Goal: Information Seeking & Learning: Learn about a topic

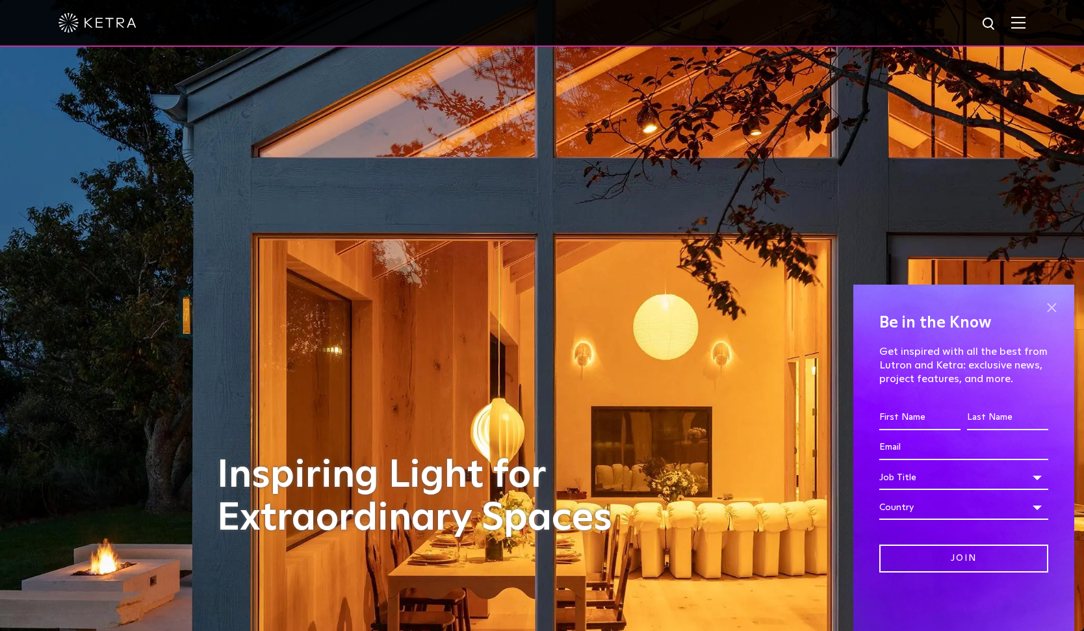
click at [1049, 312] on span at bounding box center [1050, 307] width 19 height 19
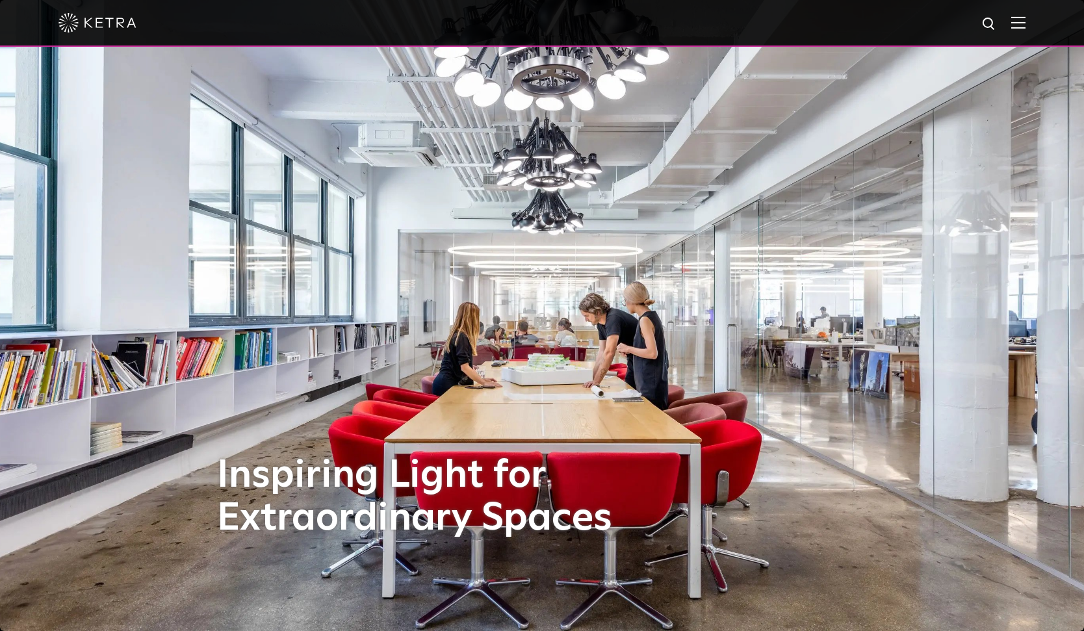
click at [1017, 23] on img at bounding box center [1018, 22] width 14 height 12
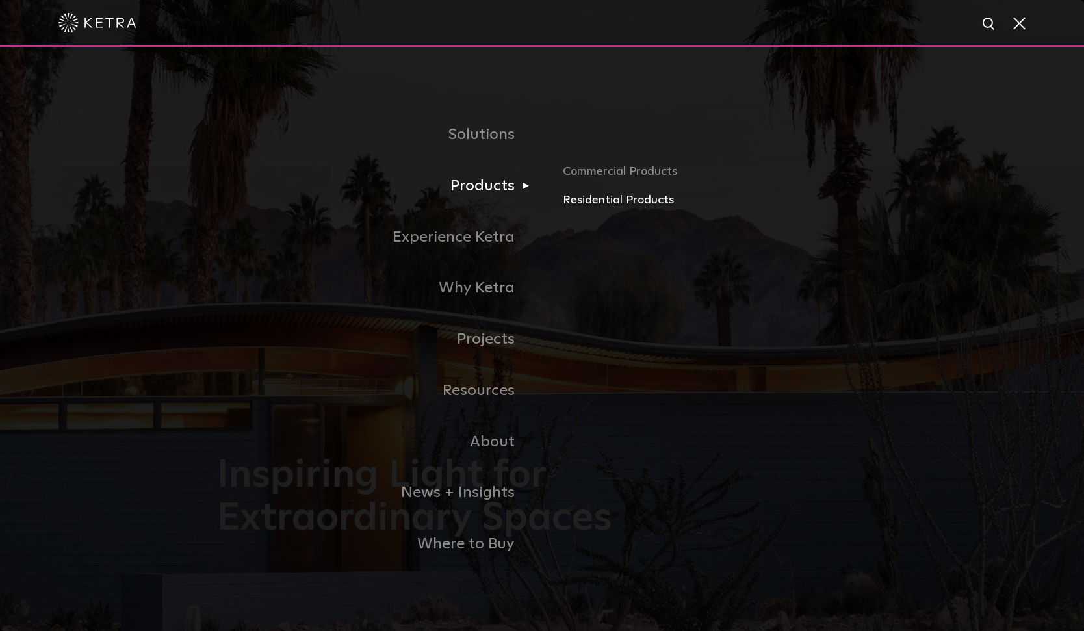
click at [602, 204] on link "Residential Products" at bounding box center [715, 200] width 304 height 19
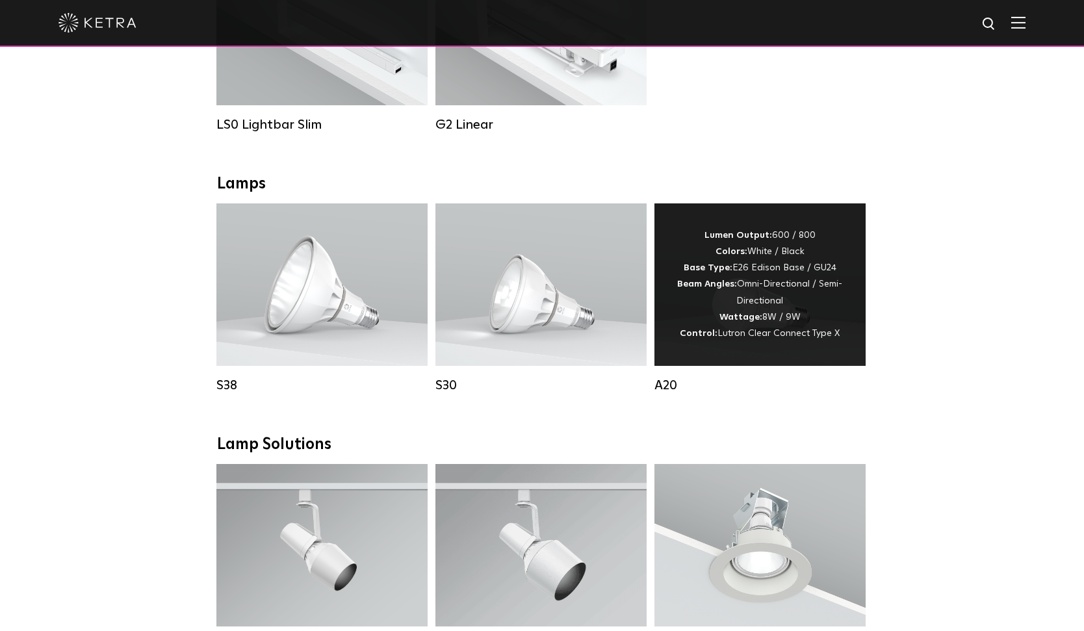
scroll to position [604, 0]
click at [767, 332] on span "Lutron Clear Connect Type X" at bounding box center [778, 333] width 122 height 9
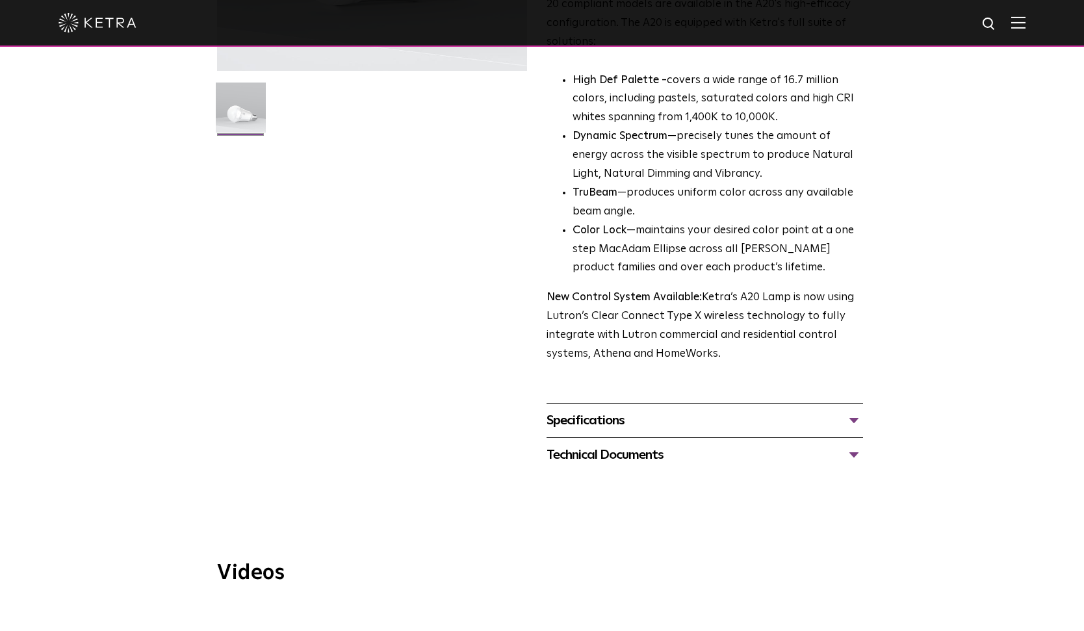
scroll to position [527, 0]
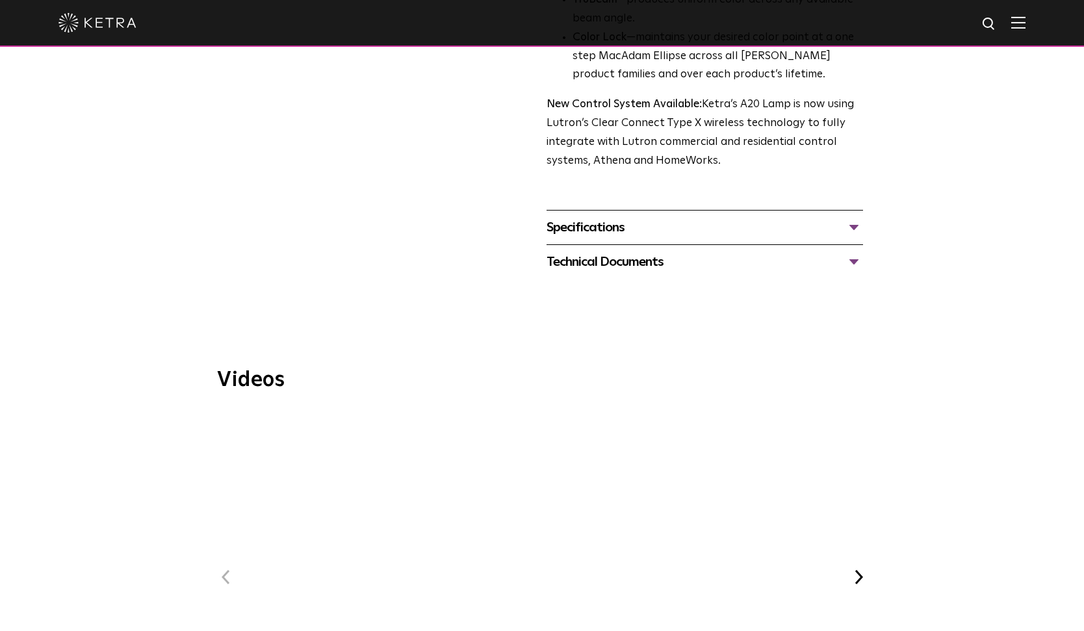
click at [656, 217] on div "Specifications" at bounding box center [704, 227] width 316 height 21
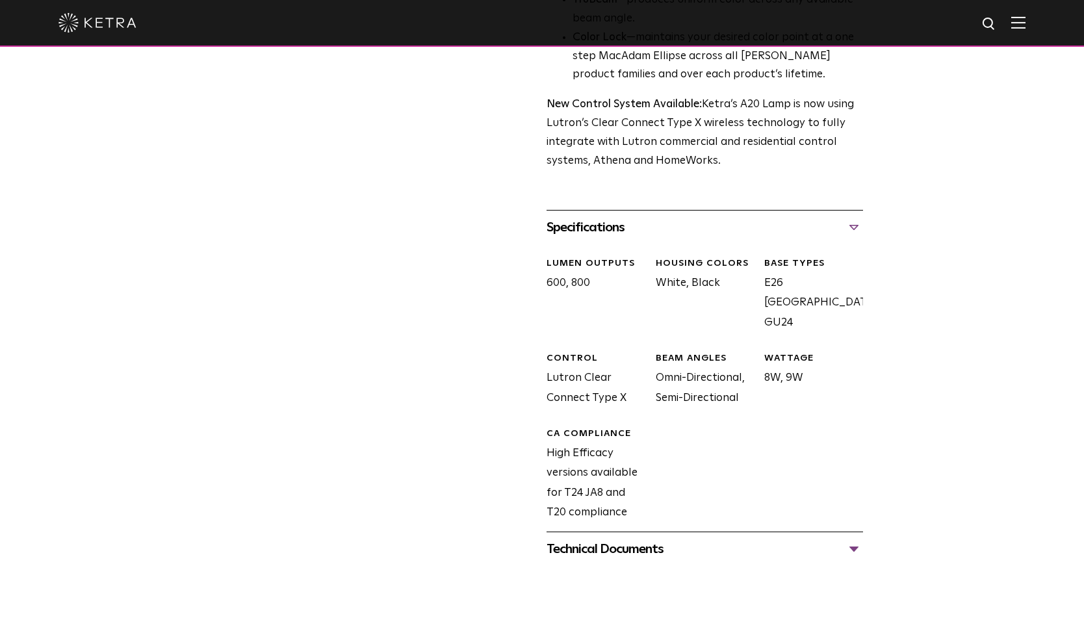
click at [648, 539] on div "Technical Documents" at bounding box center [704, 549] width 316 height 21
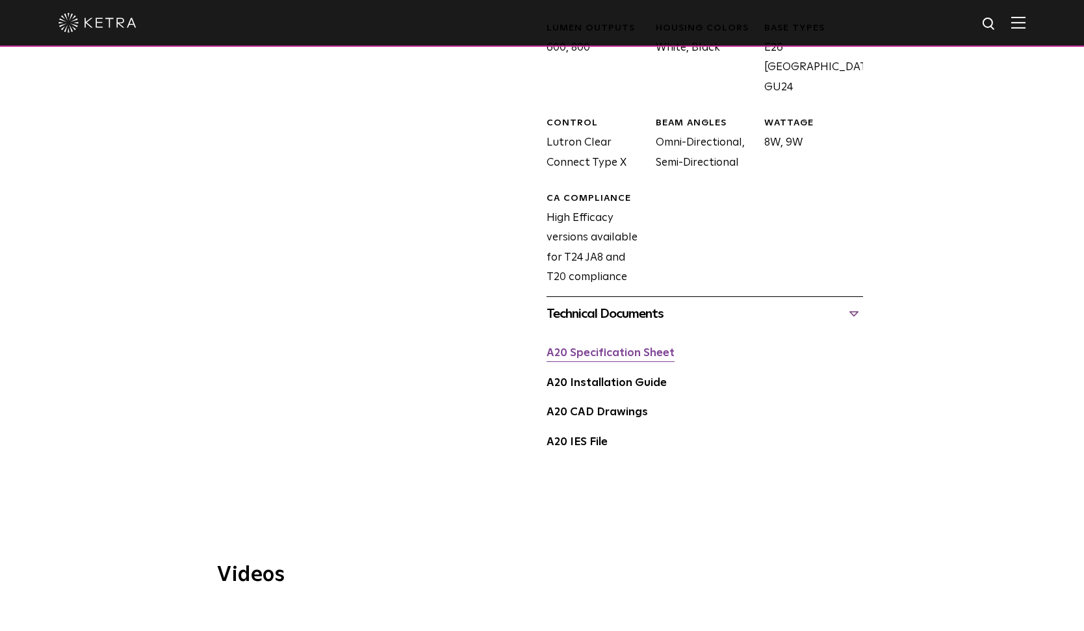
click at [633, 348] on link "A20 Specification Sheet" at bounding box center [610, 353] width 128 height 11
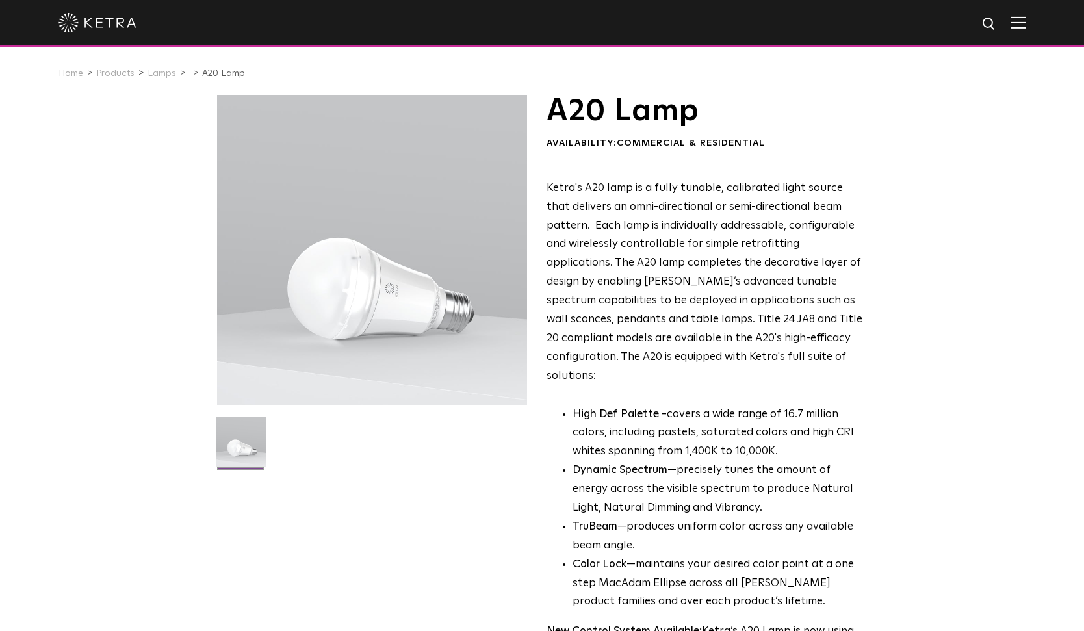
scroll to position [0, 0]
drag, startPoint x: 546, startPoint y: 186, endPoint x: 628, endPoint y: 189, distance: 81.9
click at [628, 189] on span "Ketra's A20 lamp is a fully tunable, calibrated light source that delivers an o…" at bounding box center [704, 282] width 316 height 199
copy span "Ketra's A20 lamp"
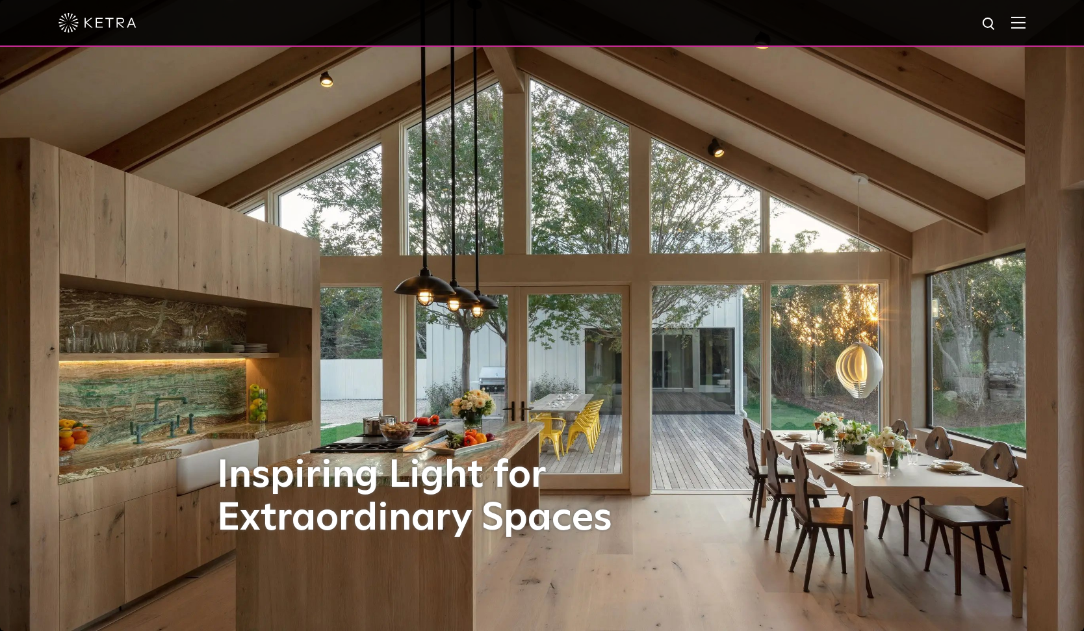
click at [1011, 17] on img at bounding box center [1018, 22] width 14 height 12
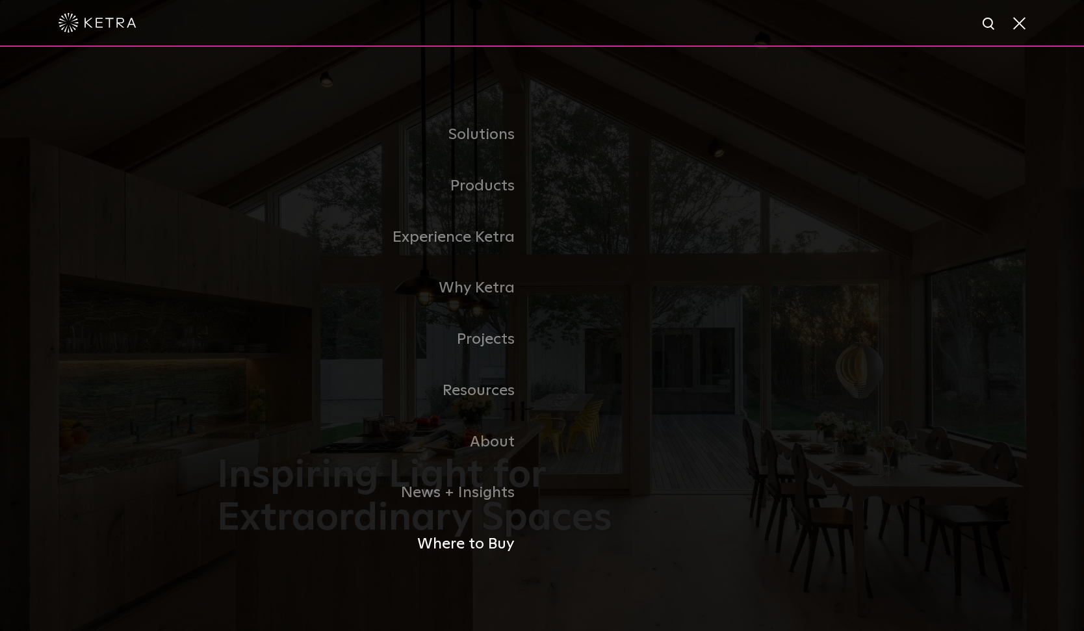
click at [459, 541] on link "Where to Buy" at bounding box center [379, 543] width 325 height 51
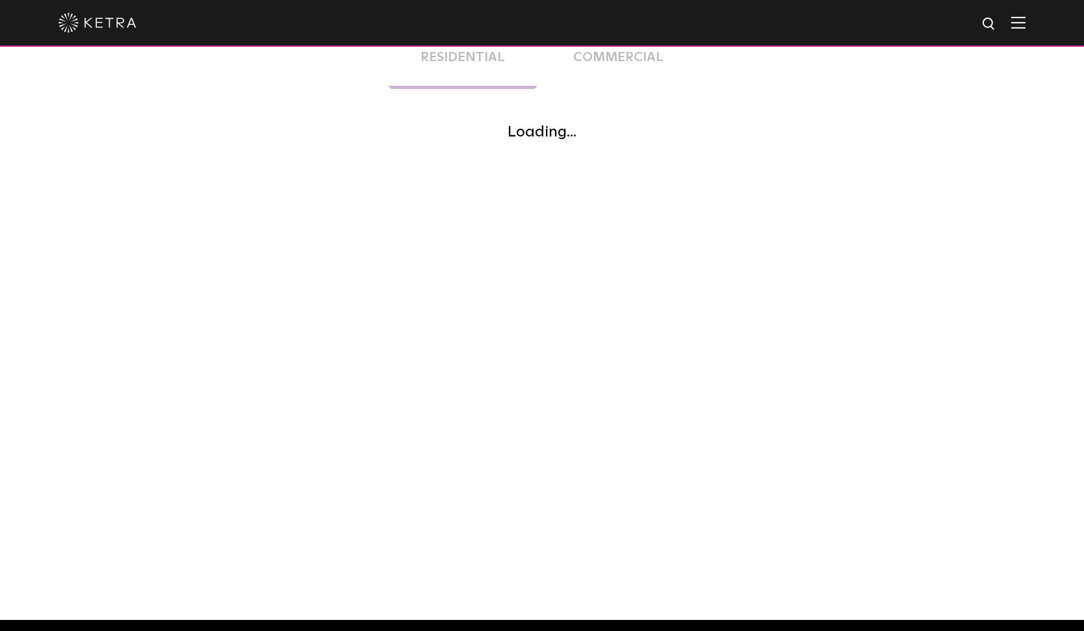
scroll to position [348, 0]
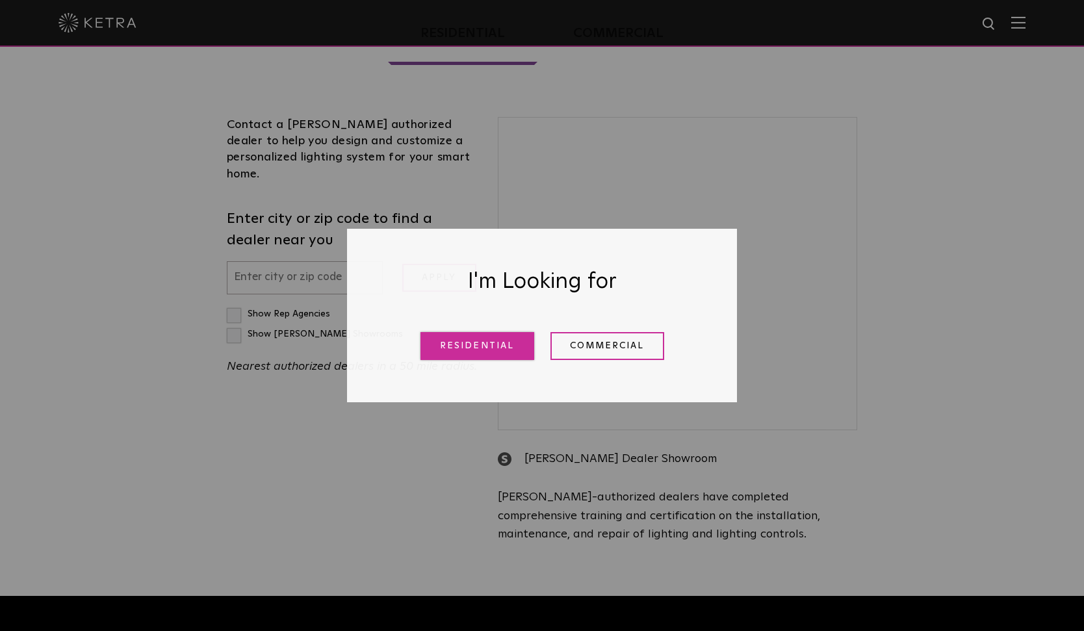
click at [502, 346] on link "Residential" at bounding box center [477, 346] width 114 height 28
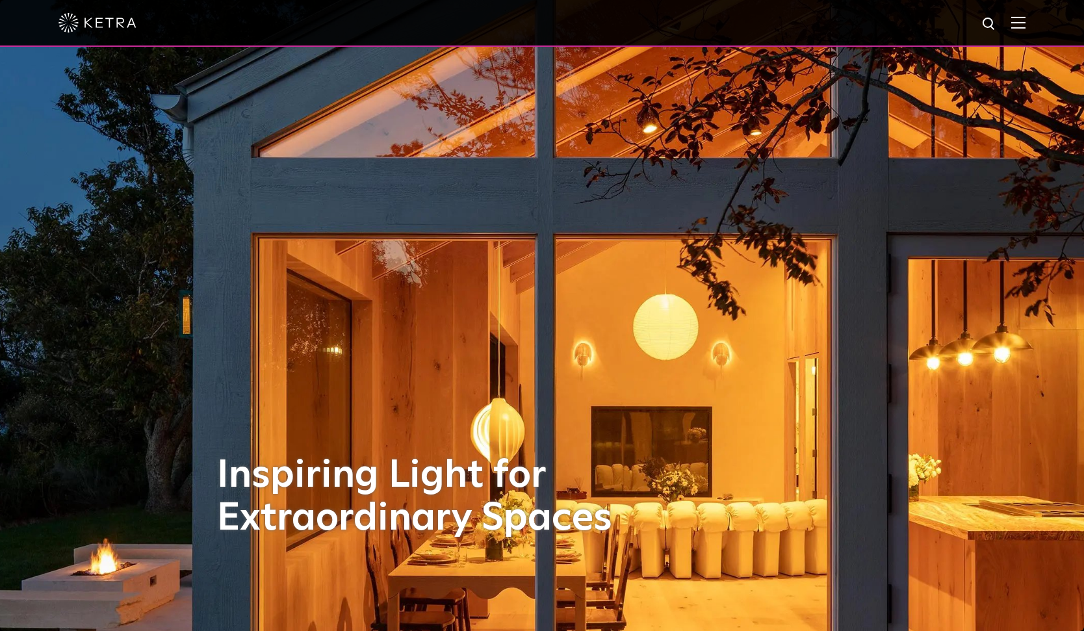
click at [1019, 26] on img at bounding box center [1018, 22] width 14 height 12
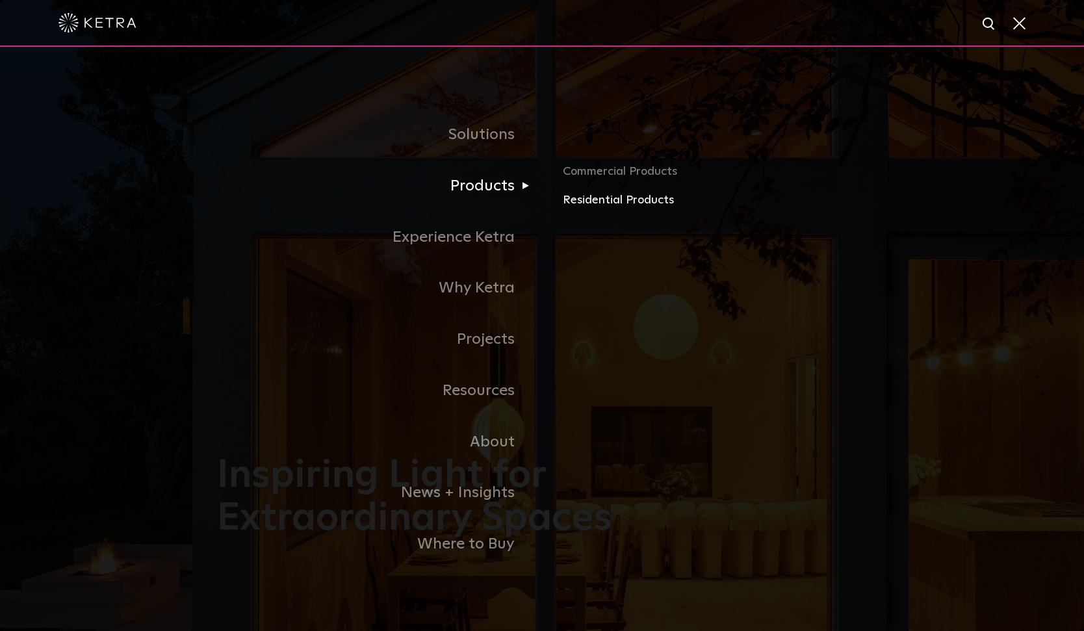
click at [587, 200] on link "Residential Products" at bounding box center [715, 200] width 304 height 19
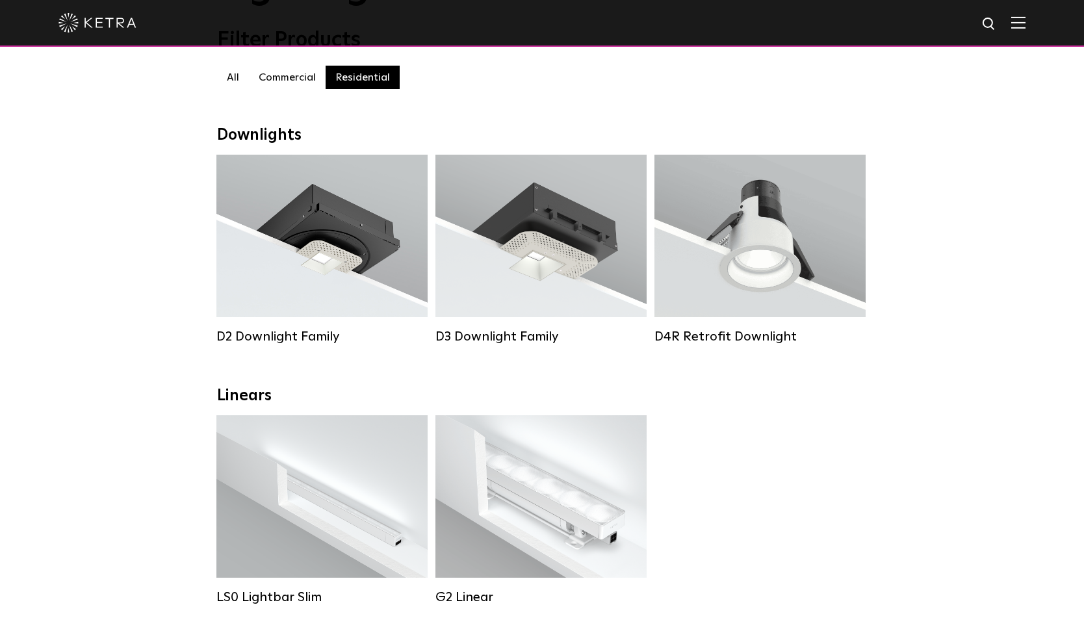
scroll to position [133, 0]
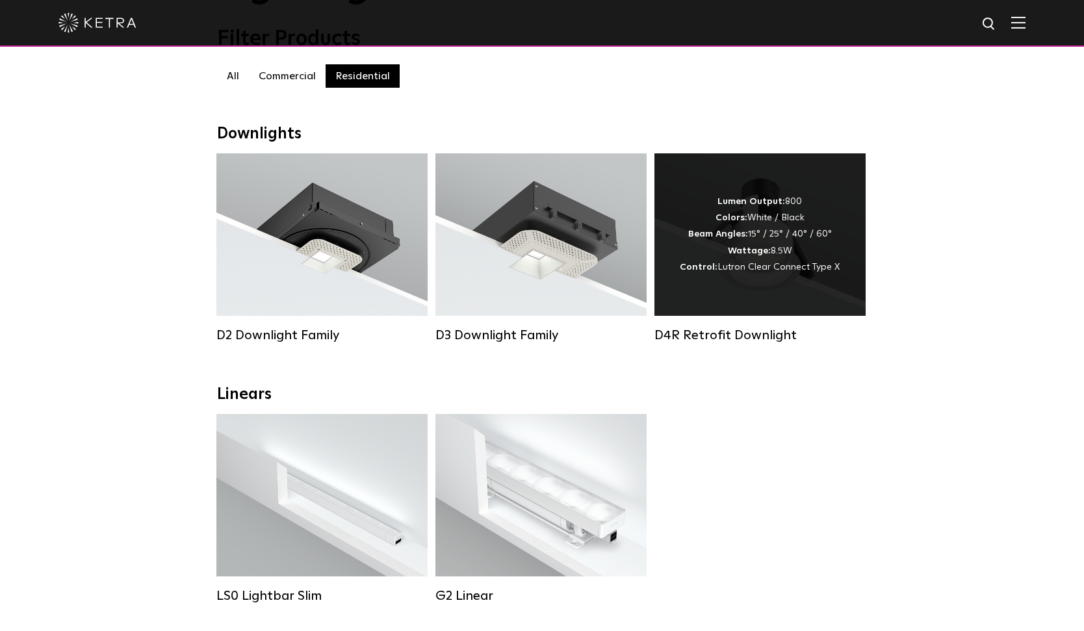
click at [756, 256] on div "Lumen Output: 800 Colors: White / Black Beam Angles: 15° / 25° / 40° / 60° Watt…" at bounding box center [760, 235] width 160 height 82
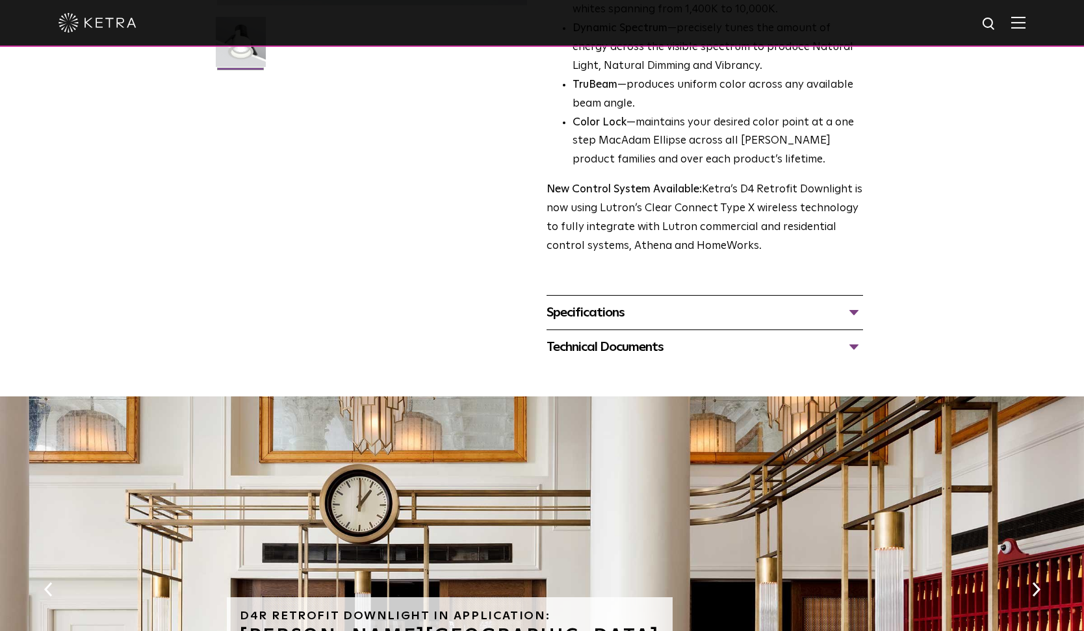
scroll to position [400, 0]
click at [716, 302] on div "Specifications" at bounding box center [704, 311] width 316 height 21
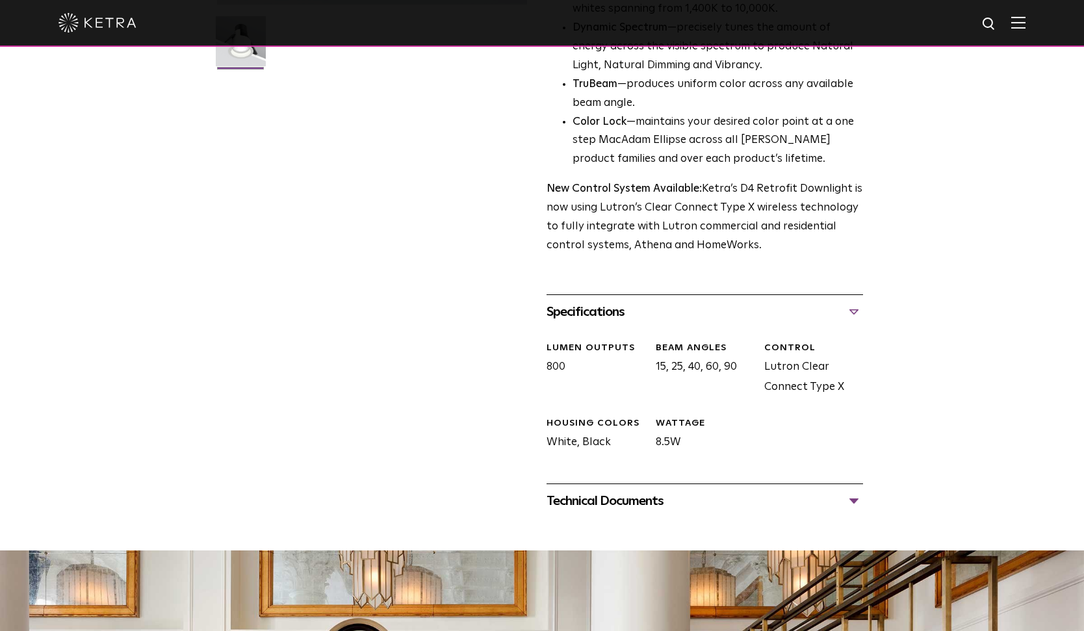
click at [855, 491] on div "Technical Documents" at bounding box center [704, 501] width 316 height 21
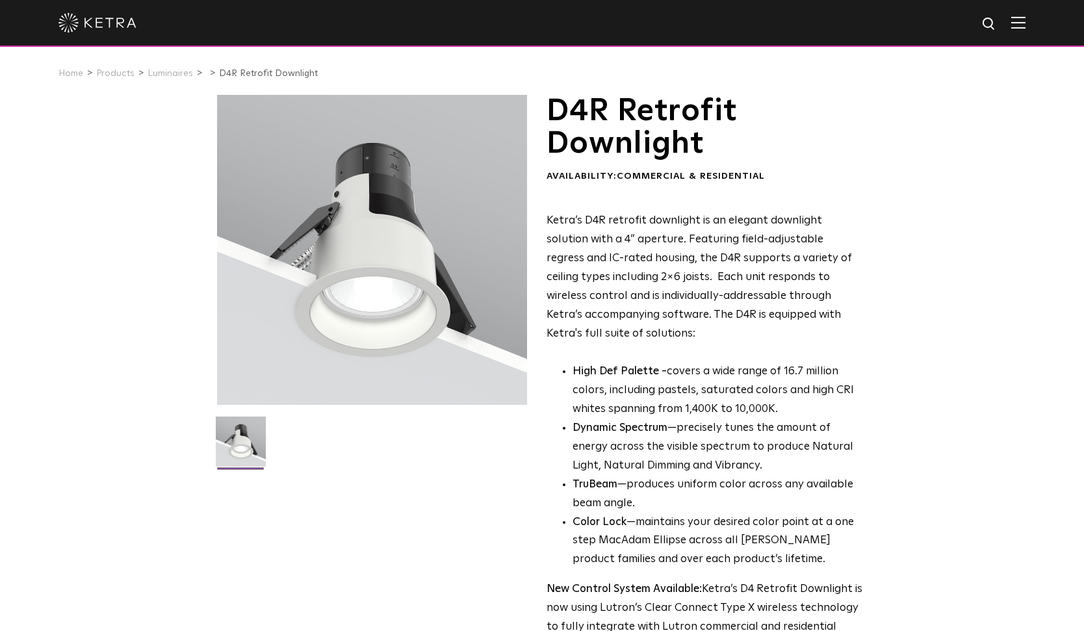
scroll to position [0, 0]
click at [181, 71] on link "Luminaires" at bounding box center [169, 73] width 45 height 9
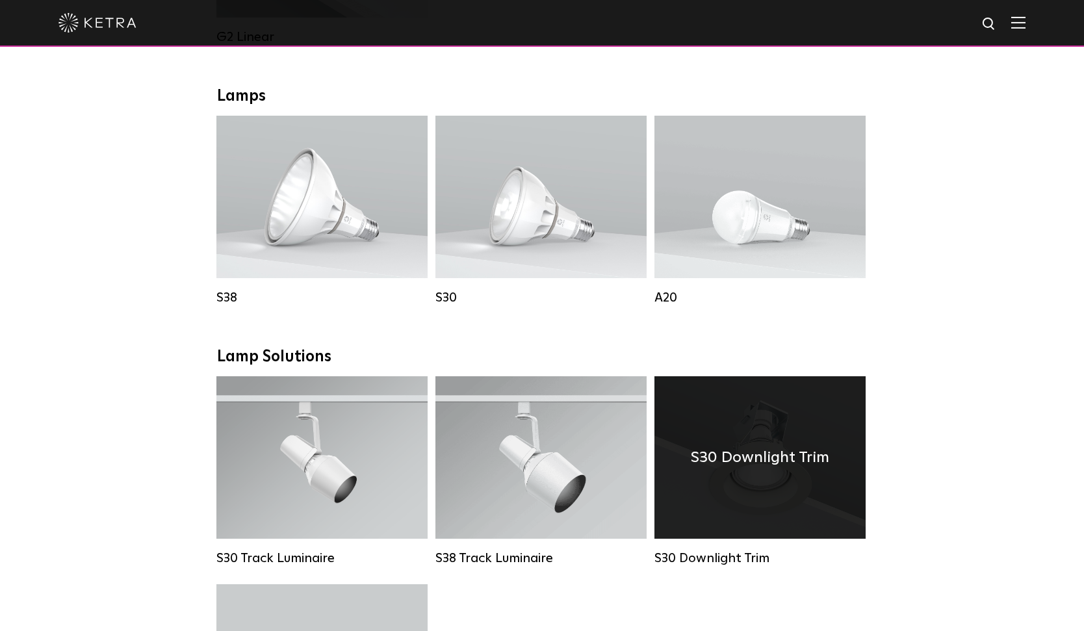
scroll to position [680, 0]
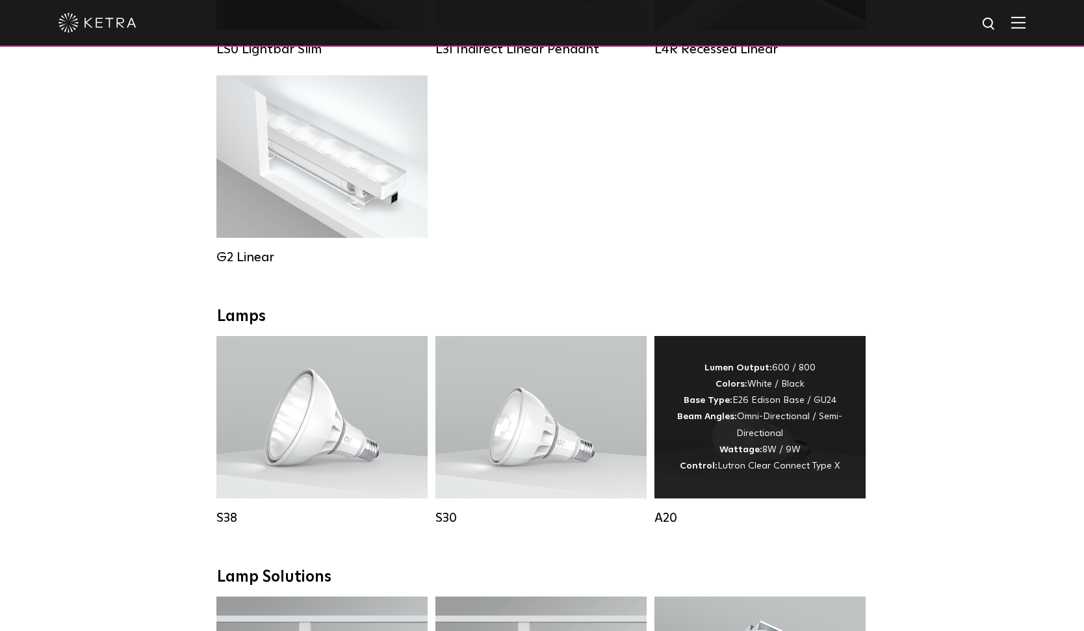
click at [758, 468] on span "Lutron Clear Connect Type X" at bounding box center [778, 465] width 122 height 9
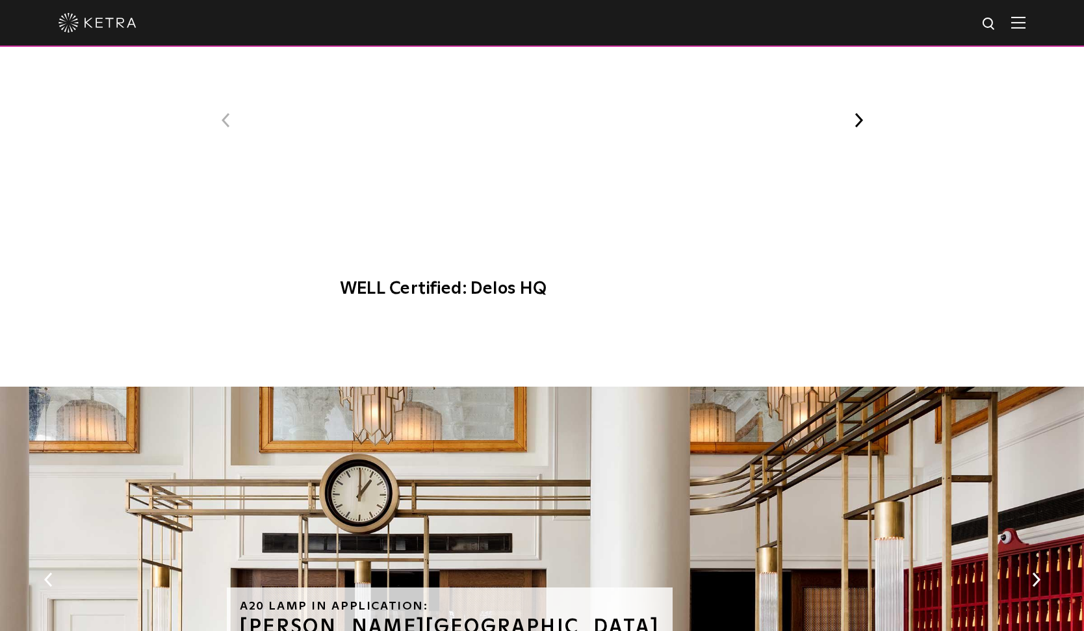
scroll to position [1166, 0]
